Goal: Information Seeking & Learning: Understand process/instructions

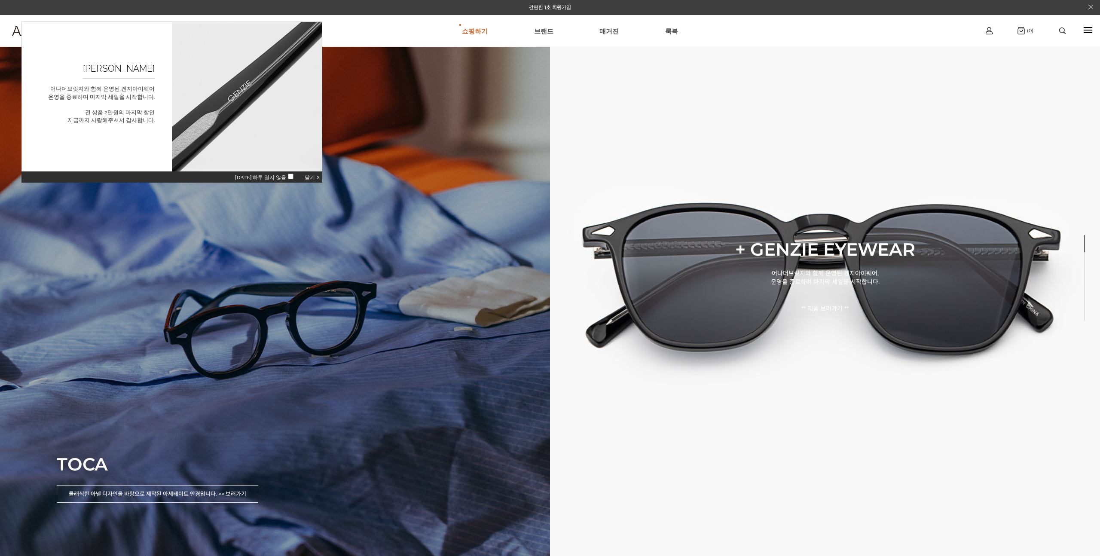
click at [345, 321] on div "TOCA 클래식한 아넬 디자인을 바탕으로 제작된 아세테이트 안경입니다. >> 보러가기" at bounding box center [275, 278] width 550 height 556
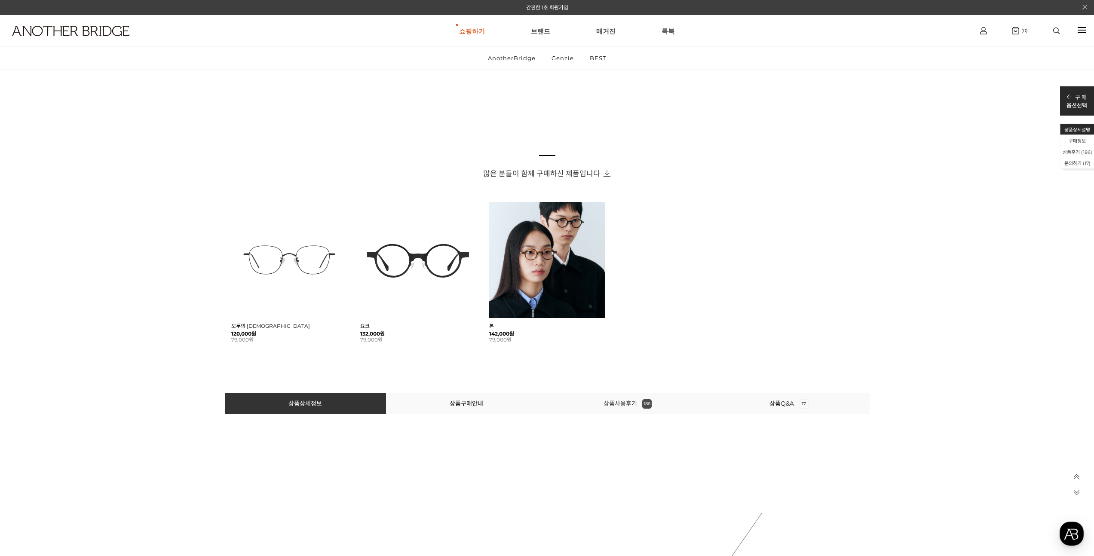
click at [646, 402] on span "186" at bounding box center [646, 403] width 9 height 9
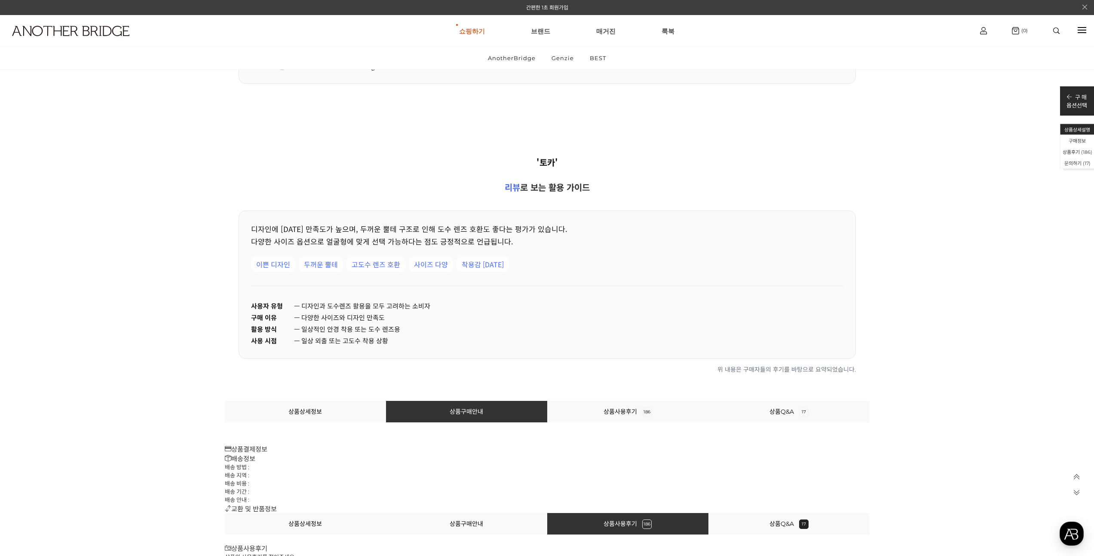
scroll to position [17798, 0]
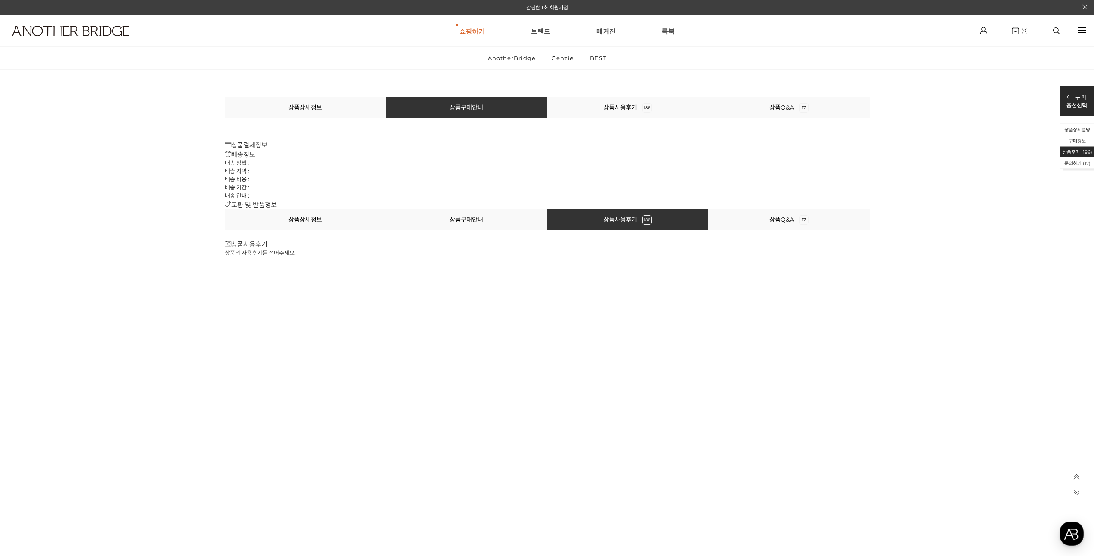
click at [234, 205] on h3 "교환 및 반품정보" at bounding box center [547, 203] width 645 height 9
drag, startPoint x: 226, startPoint y: 158, endPoint x: 232, endPoint y: 145, distance: 15.0
click at [226, 156] on div "배송정보 배송 방법 : 배송 지역 : 배송 비용 : 배송 기간 : 배송 안내 :" at bounding box center [547, 174] width 645 height 50
click at [232, 145] on h3 "상품결제정보" at bounding box center [547, 144] width 645 height 9
click at [801, 220] on span "17" at bounding box center [803, 219] width 9 height 9
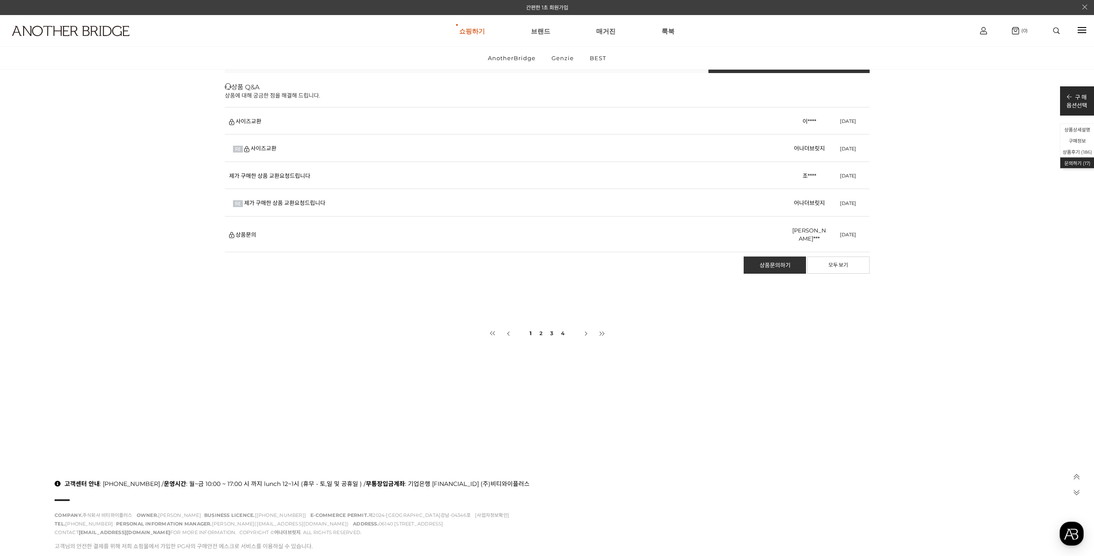
scroll to position [19187, 0]
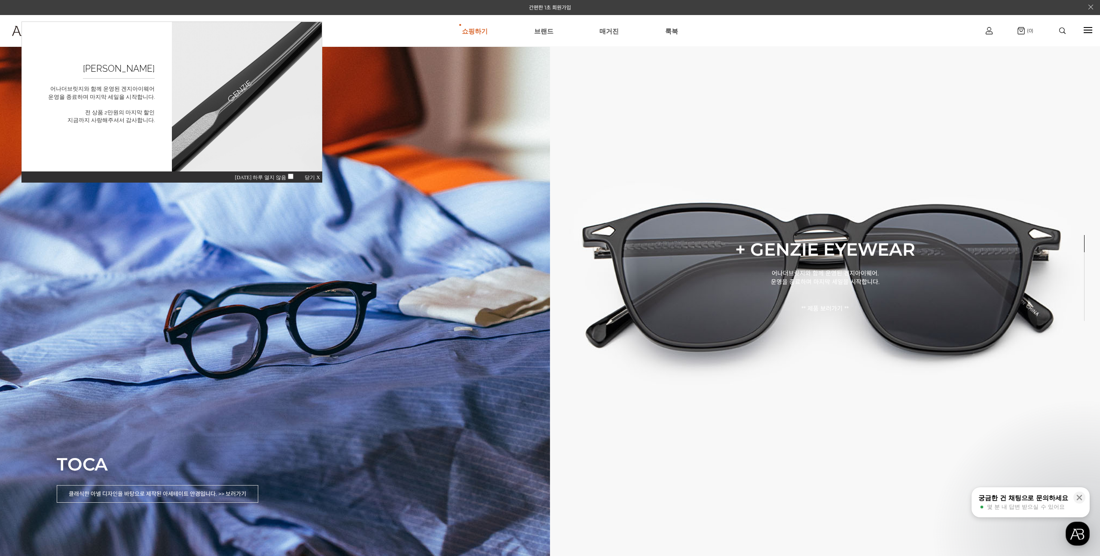
drag, startPoint x: 312, startPoint y: 177, endPoint x: 351, endPoint y: 261, distance: 93.2
click at [312, 177] on span "닫기 X" at bounding box center [312, 177] width 15 height 6
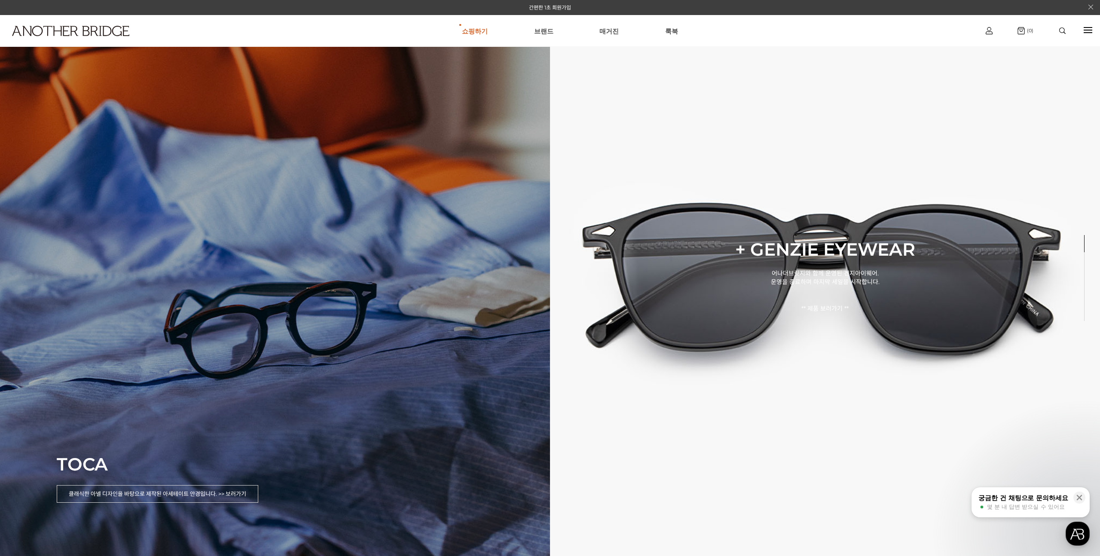
click at [373, 315] on div "TOCA 클래식한 아넬 디자인을 바탕으로 제작된 아세테이트 안경입니다. >> 보러가기" at bounding box center [275, 278] width 550 height 556
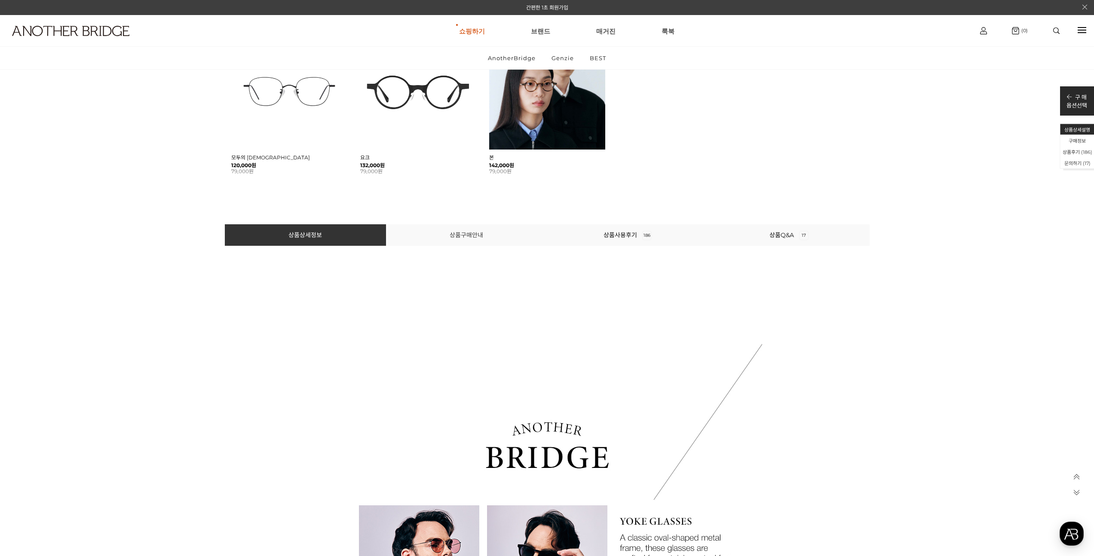
click at [460, 232] on link "상품구매안내" at bounding box center [466, 235] width 34 height 8
